Goal: Navigation & Orientation: Understand site structure

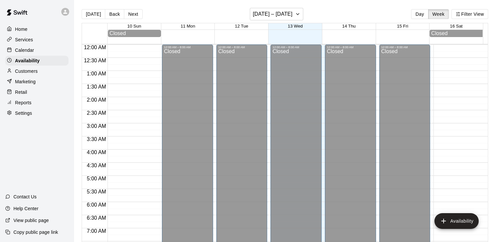
scroll to position [197, 0]
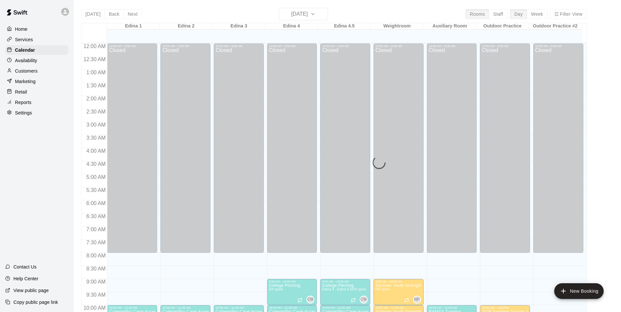
scroll to position [333, 0]
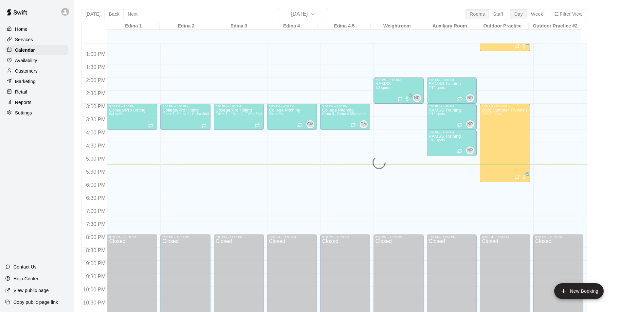
click at [220, 157] on div "12:00 AM – 8:00 AM Closed 10:00 AM – 11:00 AM College/Pro Cage Access (Hitting)…" at bounding box center [239, 25] width 50 height 629
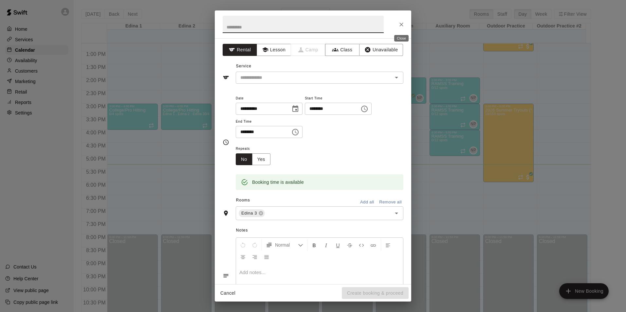
click at [403, 24] on icon "Close" at bounding box center [401, 24] width 7 height 7
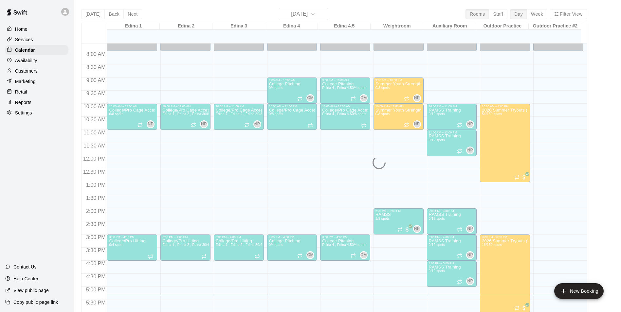
scroll to position [169, 0]
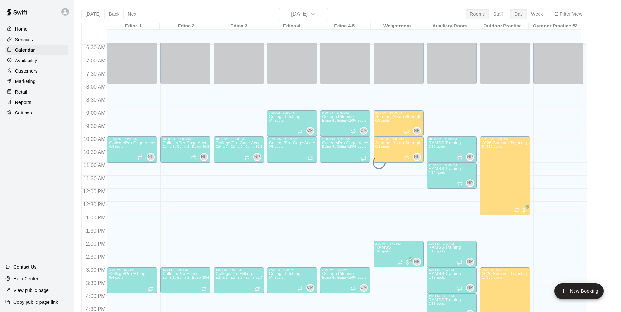
click at [130, 16] on div "Today Back Next Wednesday Aug 13 Rooms Staff Day Week Filter View Edina 1 13 We…" at bounding box center [334, 164] width 506 height 312
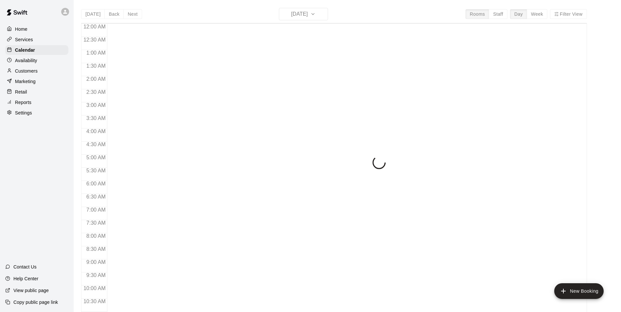
scroll to position [333, 0]
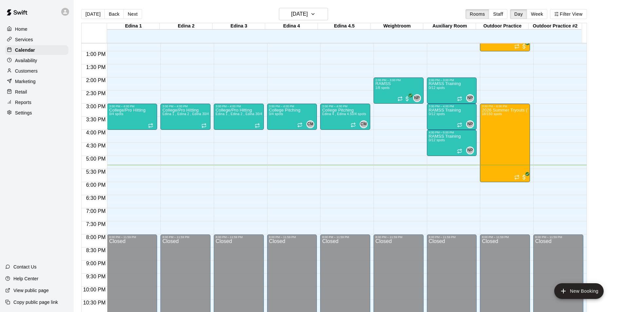
click at [126, 12] on button "Next" at bounding box center [132, 14] width 18 height 10
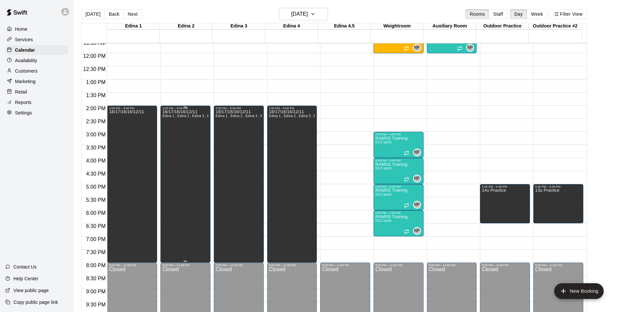
scroll to position [235, 0]
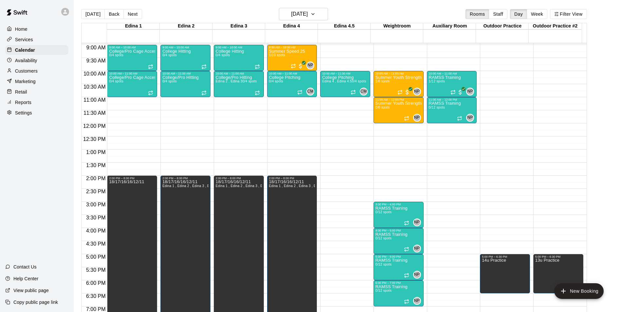
click at [27, 112] on div "Settings" at bounding box center [36, 113] width 63 height 10
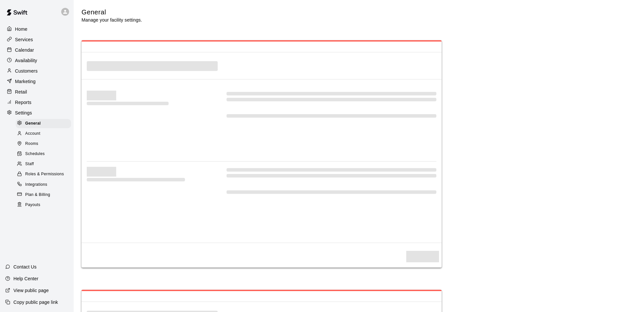
select select "**"
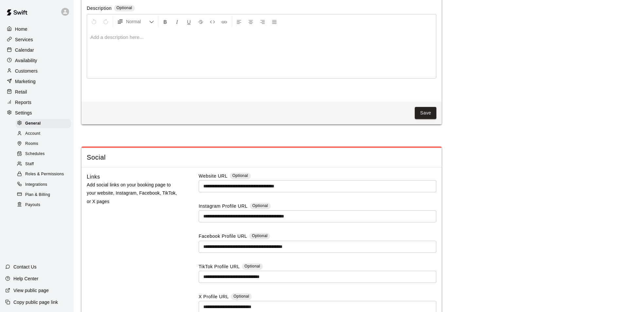
scroll to position [1610, 0]
click at [42, 138] on div "Account" at bounding box center [43, 133] width 55 height 9
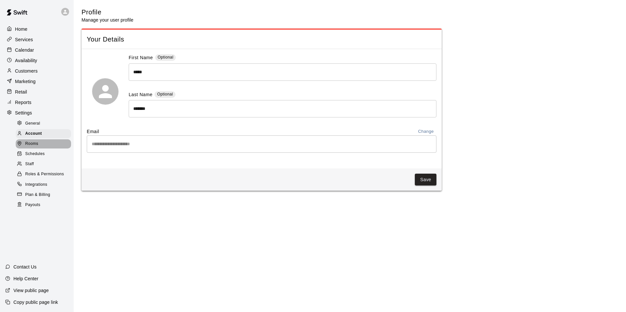
click at [42, 147] on div "Rooms" at bounding box center [43, 144] width 55 height 9
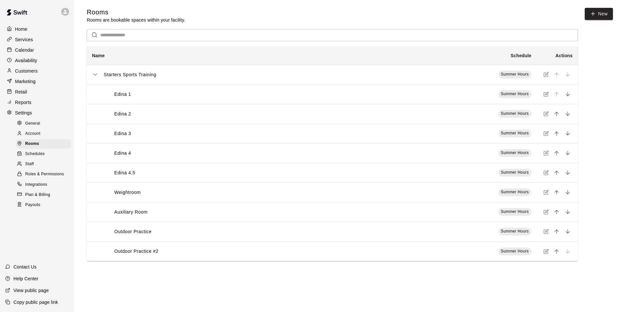
click at [45, 159] on div "Schedules" at bounding box center [43, 154] width 55 height 9
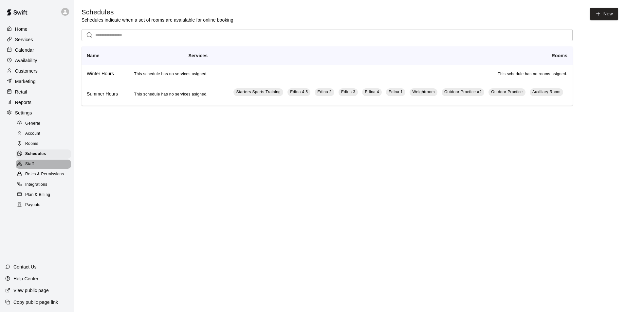
click at [39, 169] on div "Staff" at bounding box center [43, 164] width 55 height 9
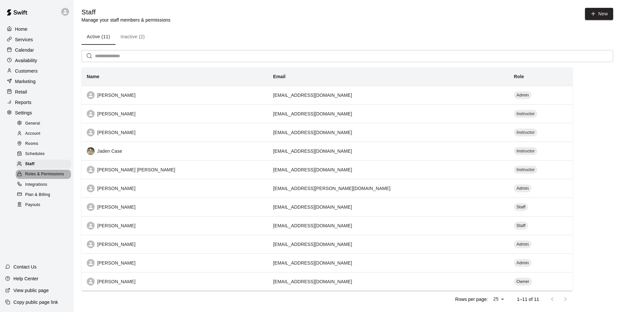
click at [39, 178] on span "Roles & Permissions" at bounding box center [44, 174] width 39 height 7
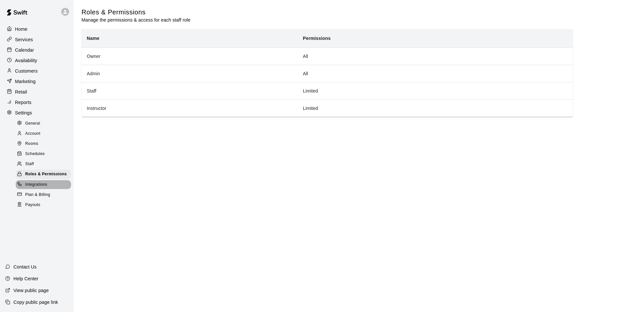
click at [35, 188] on span "Integrations" at bounding box center [36, 185] width 22 height 7
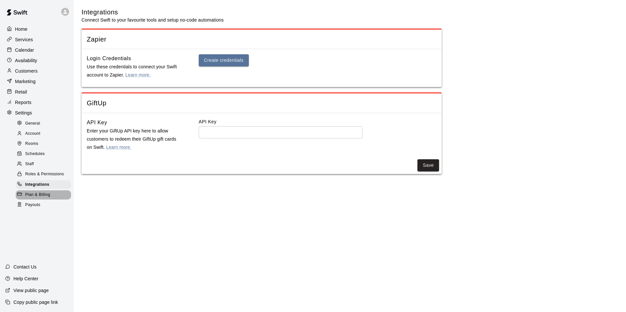
click at [36, 198] on span "Plan & Billing" at bounding box center [37, 195] width 25 height 7
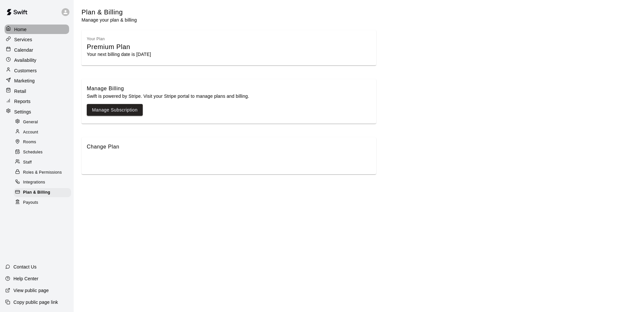
click at [16, 27] on p "Home" at bounding box center [20, 29] width 12 height 7
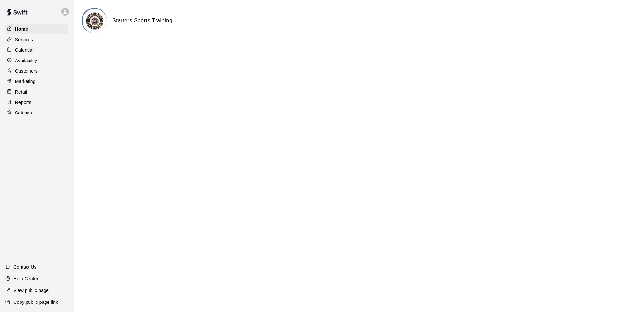
click at [20, 113] on p "Settings" at bounding box center [23, 113] width 17 height 7
select select "**"
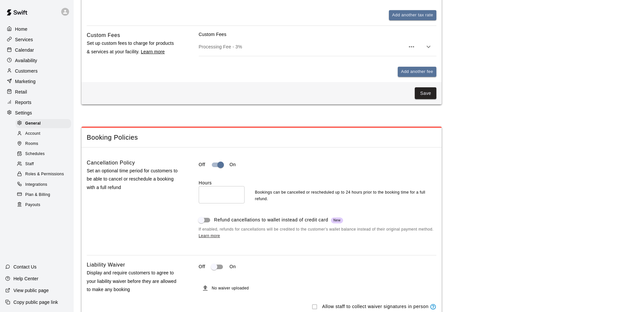
scroll to position [590, 0]
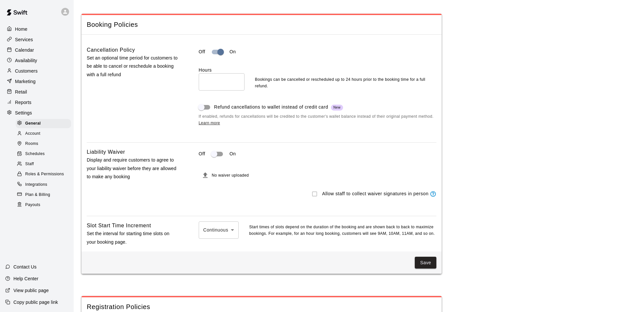
click at [32, 166] on span "Staff" at bounding box center [29, 164] width 9 height 7
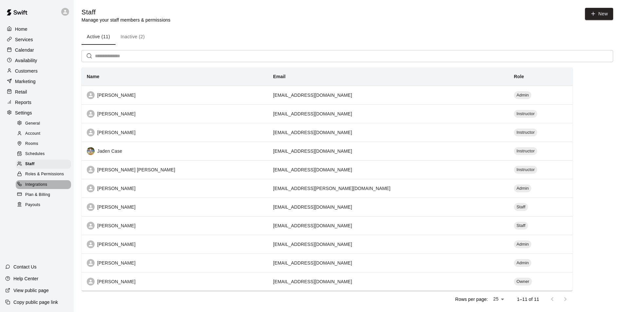
click at [34, 186] on div "Integrations" at bounding box center [43, 184] width 55 height 9
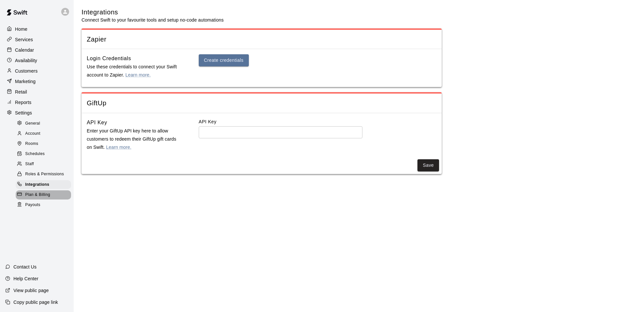
click at [34, 198] on span "Plan & Billing" at bounding box center [37, 195] width 25 height 7
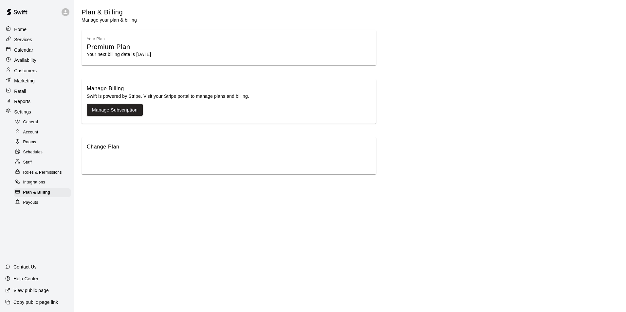
click at [29, 207] on div "Payouts" at bounding box center [42, 202] width 57 height 9
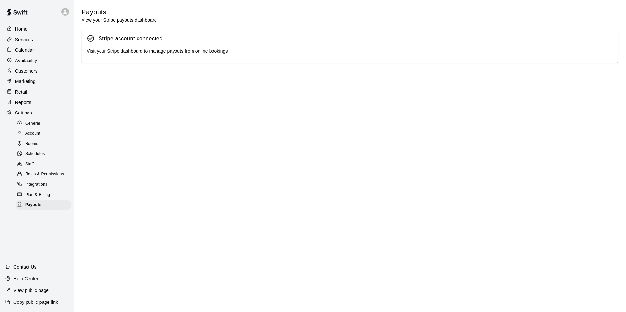
click at [33, 158] on span "Schedules" at bounding box center [35, 154] width 20 height 7
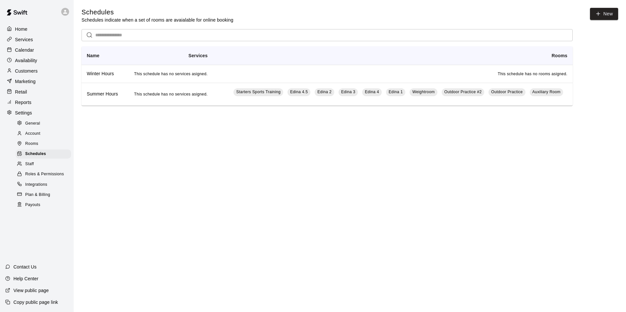
click at [30, 260] on div "Home Services Calendar Availability Customers Marketing Retail Reports Settings…" at bounding box center [37, 156] width 74 height 312
click at [25, 277] on p "Help Center" at bounding box center [25, 279] width 25 height 7
